Goal: Obtain resource: Download file/media

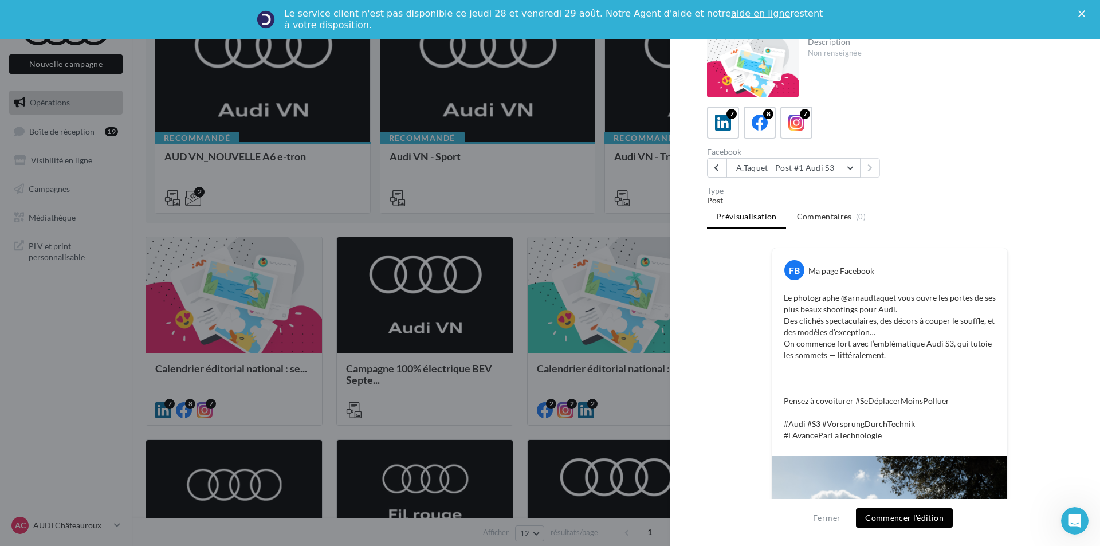
scroll to position [82, 0]
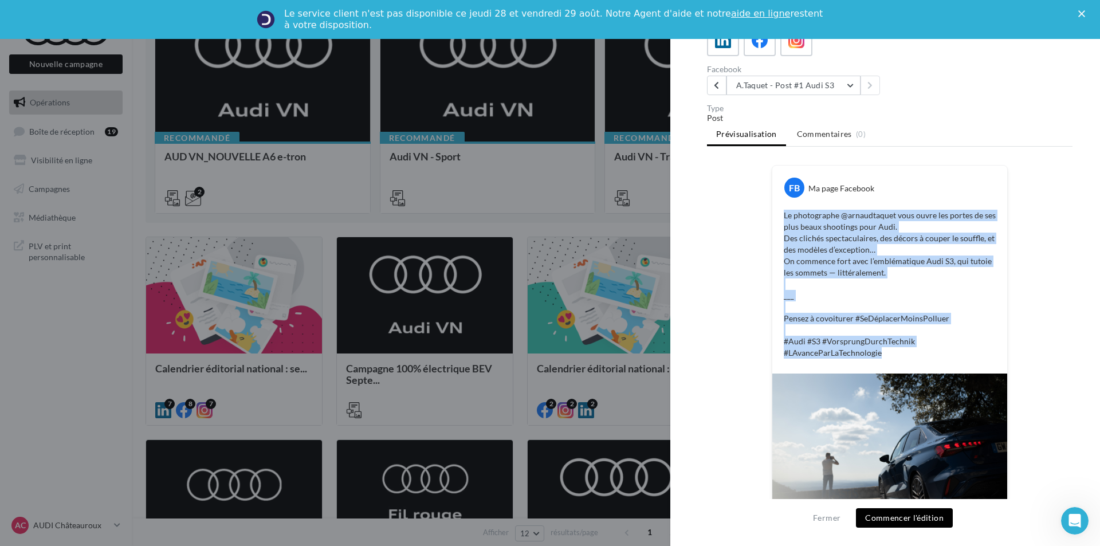
drag, startPoint x: 876, startPoint y: 352, endPoint x: 781, endPoint y: 216, distance: 166.0
click at [781, 216] on div "Le photographe @‌arnaudtaquet vous ouvre les portes de ses plus beaux shootings…" at bounding box center [889, 284] width 229 height 155
copy p "Le photographe @‌arnaudtaquet vous ouvre les portes de ses plus beaux shootings…"
click at [797, 50] on div "7" at bounding box center [796, 40] width 21 height 21
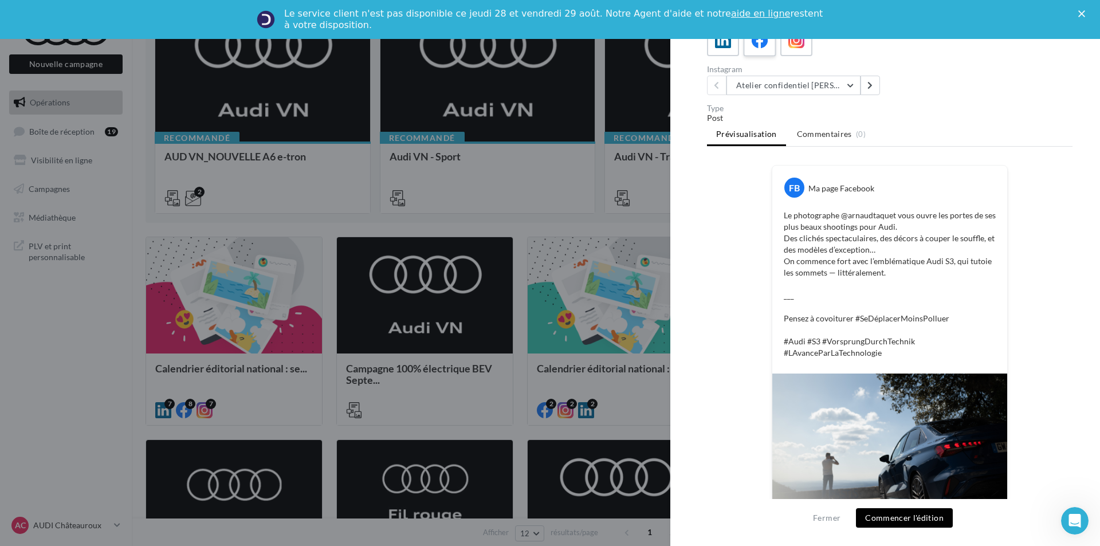
click at [770, 48] on div "8" at bounding box center [759, 40] width 21 height 21
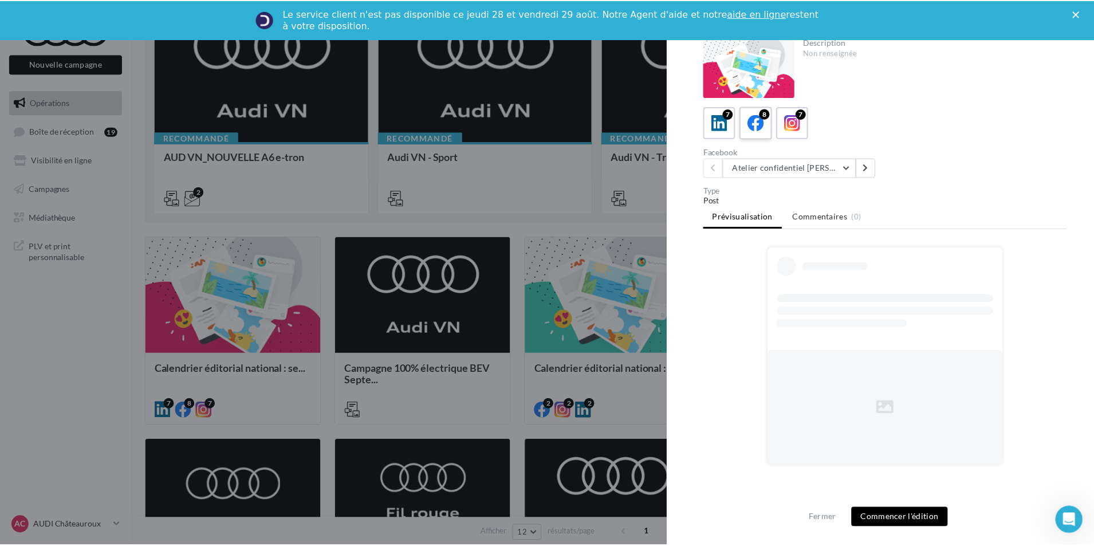
scroll to position [0, 0]
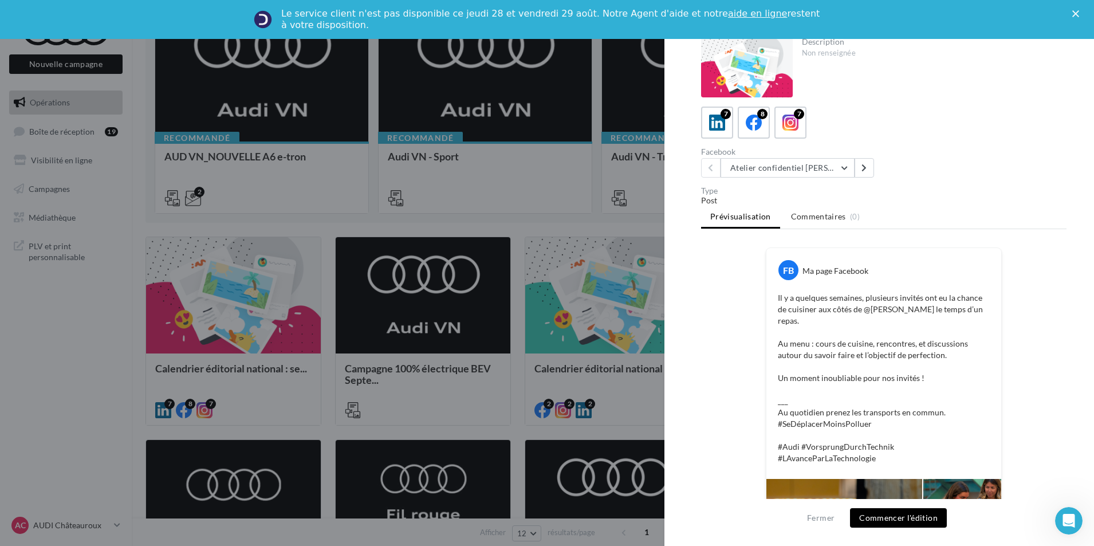
click at [606, 167] on div at bounding box center [547, 273] width 1094 height 546
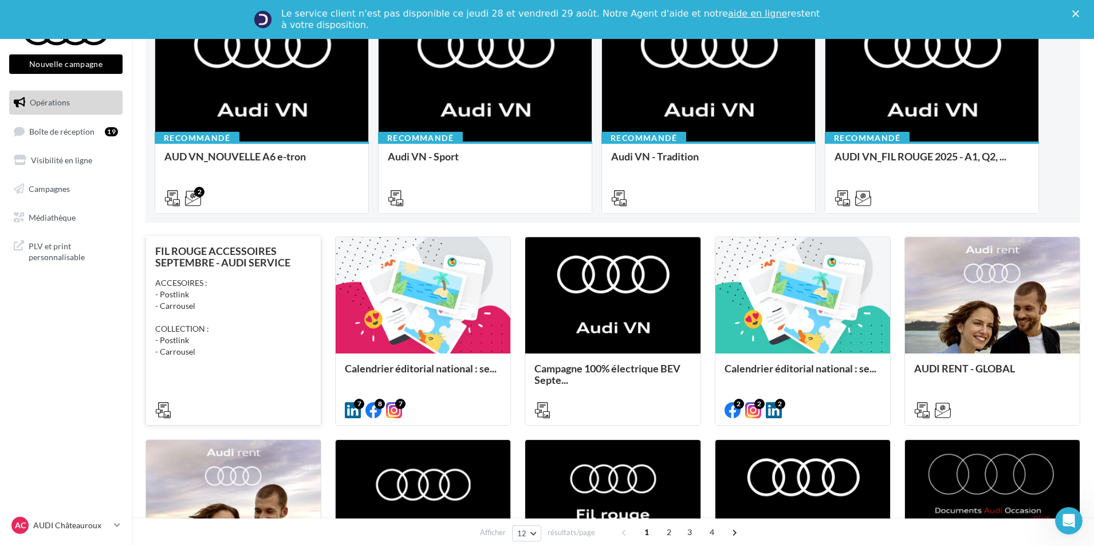
click at [219, 345] on div "ACCESOIRES : - Postlink - Carrousel COLLECTION : - Postlink - Carrousel" at bounding box center [233, 317] width 156 height 80
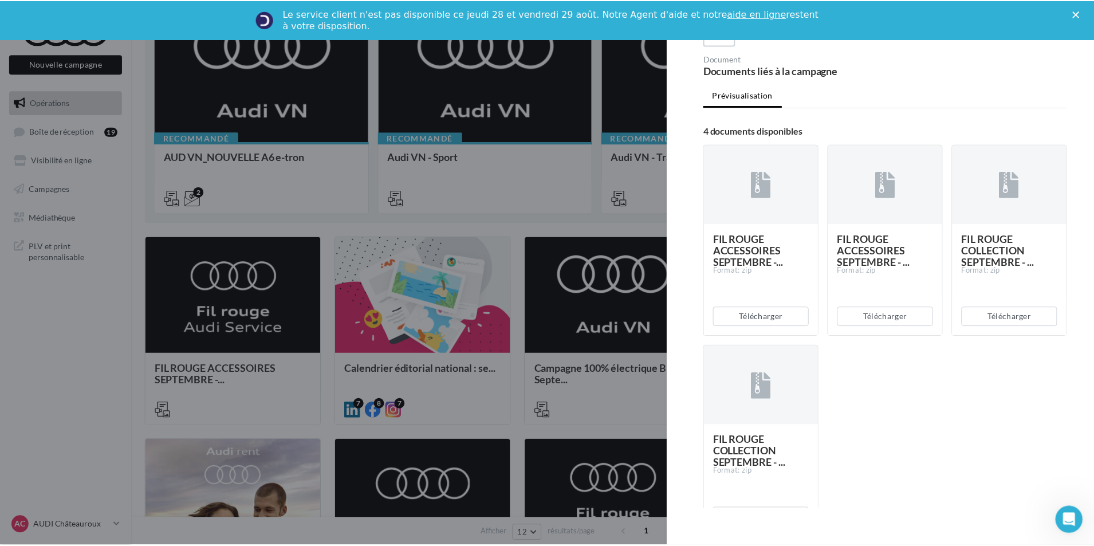
scroll to position [172, 0]
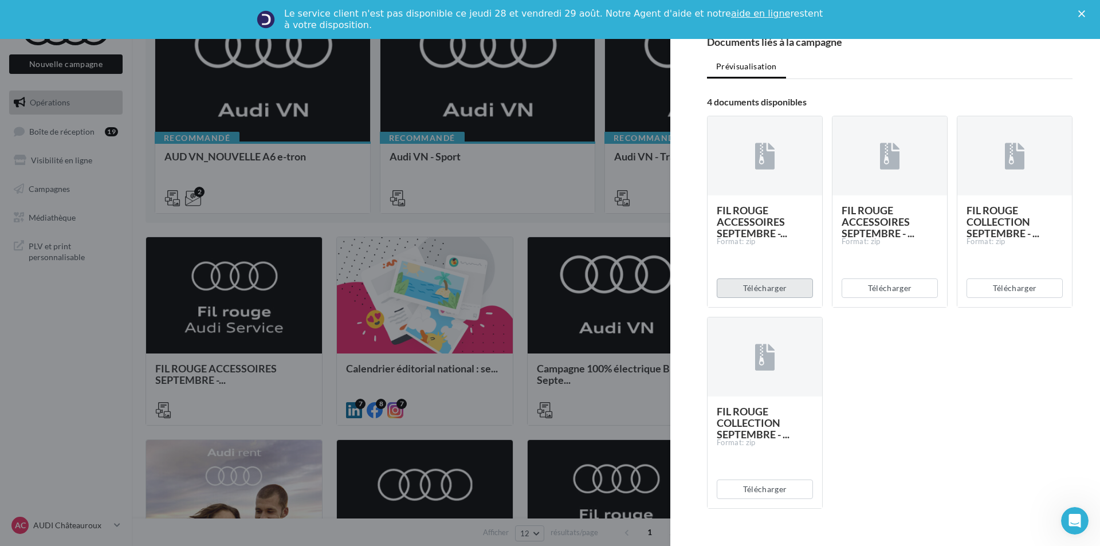
click at [787, 287] on button "Télécharger" at bounding box center [764, 287] width 96 height 19
click at [884, 287] on button "Télécharger" at bounding box center [889, 287] width 96 height 19
click at [1006, 293] on button "Télécharger" at bounding box center [1014, 287] width 96 height 19
click at [782, 487] on button "Télécharger" at bounding box center [764, 488] width 96 height 19
click at [603, 253] on div at bounding box center [550, 273] width 1100 height 546
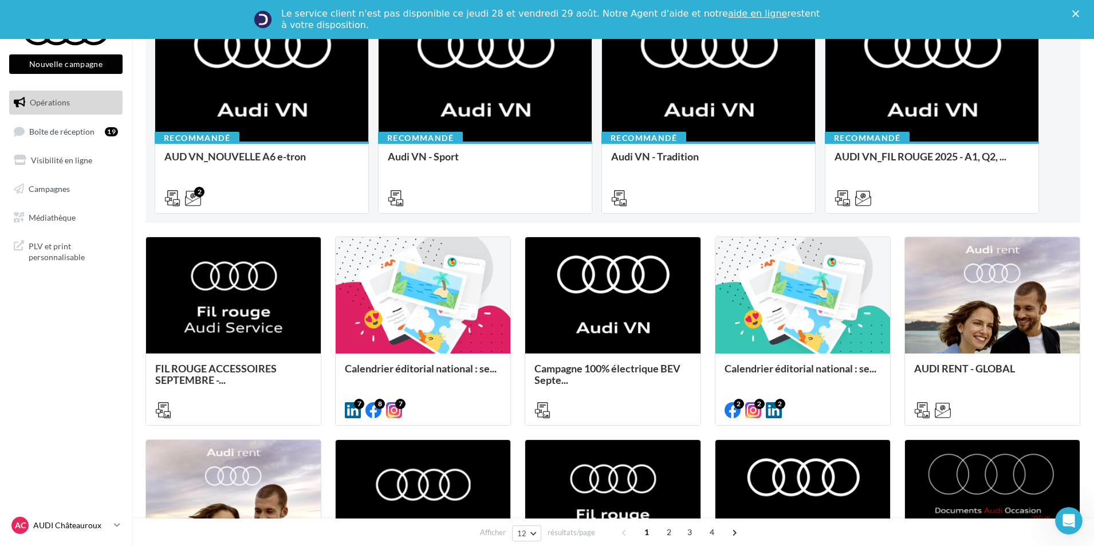
click at [62, 525] on p "AUDI Châteauroux" at bounding box center [71, 524] width 76 height 11
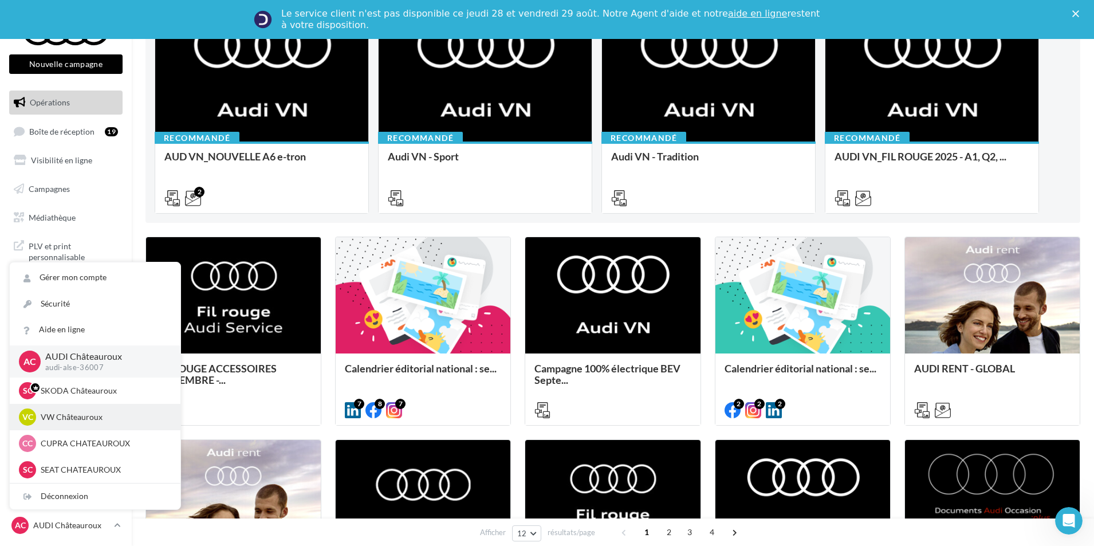
click at [91, 417] on p "VW Châteauroux" at bounding box center [104, 416] width 126 height 11
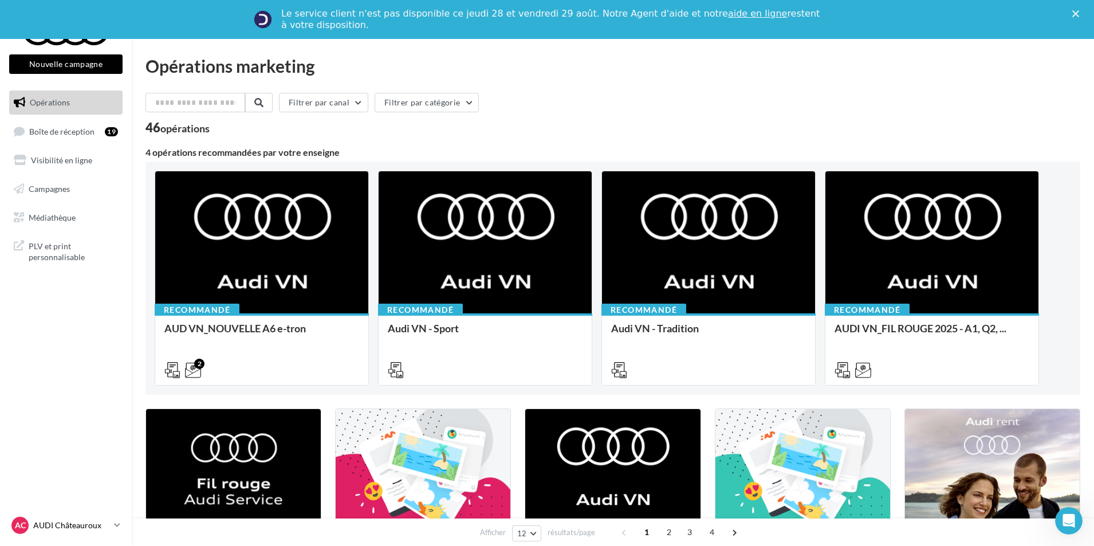
click at [67, 517] on div "AC AUDI Châteauroux audi-alse-36007" at bounding box center [60, 525] width 98 height 17
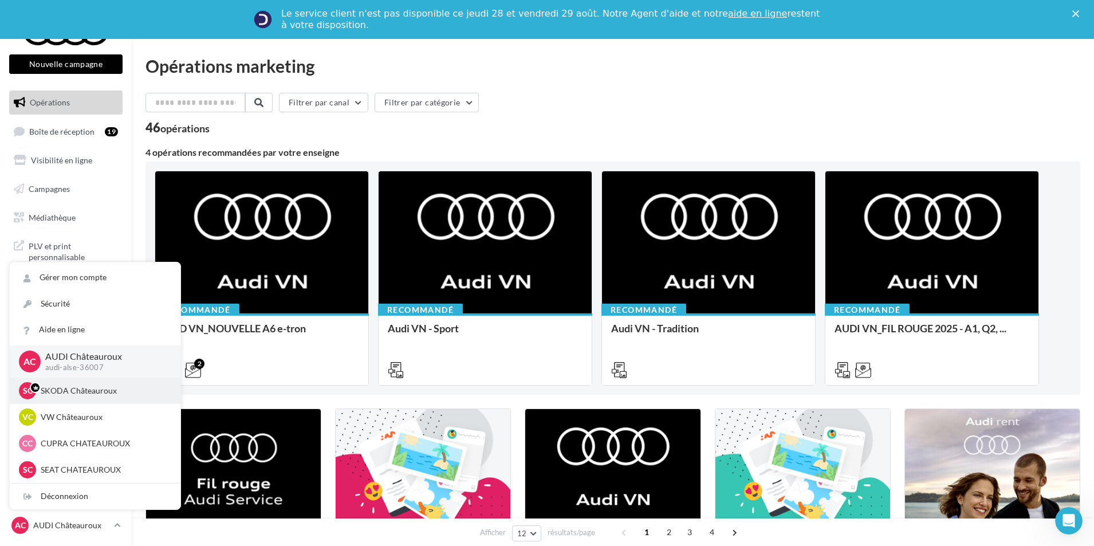
click at [89, 395] on p "SKODA Châteauroux" at bounding box center [104, 390] width 126 height 11
